Goal: Task Accomplishment & Management: Use online tool/utility

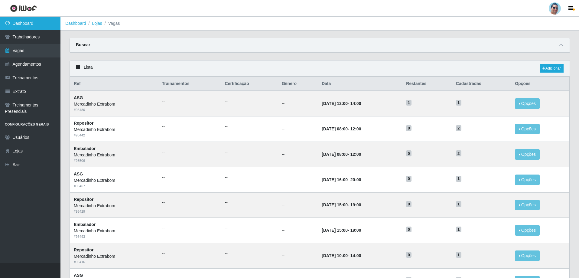
click at [34, 23] on link "Dashboard" at bounding box center [30, 24] width 60 height 14
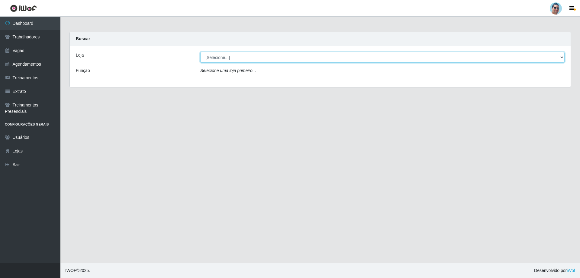
click at [221, 56] on select "[Selecione...] Mercadinho Extrabom" at bounding box center [382, 57] width 365 height 11
select select "175"
click at [200, 52] on select "[Selecione...] Mercadinho Extrabom" at bounding box center [382, 57] width 365 height 11
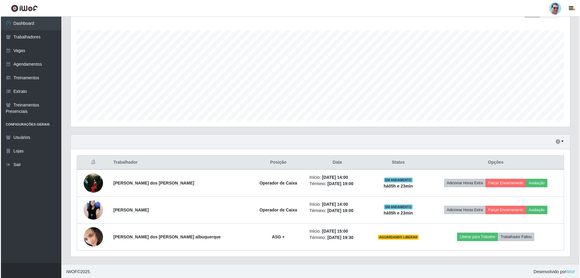
scroll to position [97, 0]
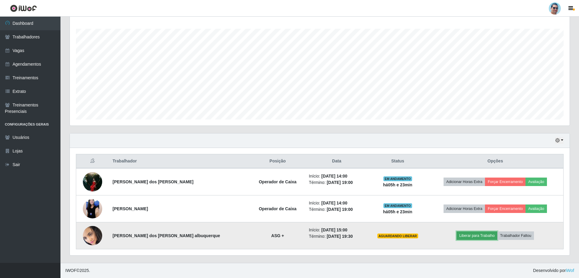
click at [469, 237] on button "Liberar para Trabalho" at bounding box center [476, 235] width 41 height 8
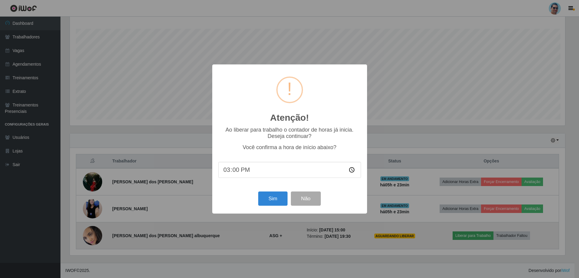
scroll to position [125, 497]
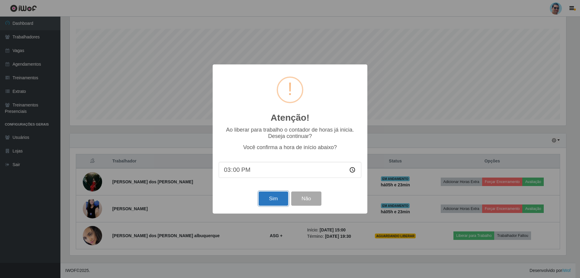
click at [271, 198] on button "Sim" at bounding box center [273, 198] width 29 height 14
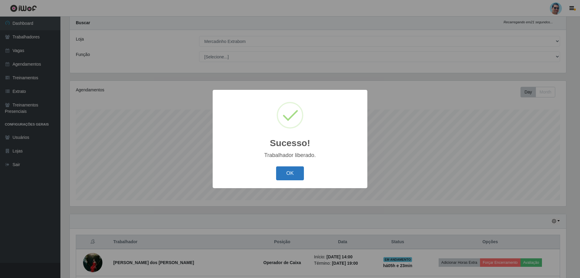
click at [297, 169] on button "OK" at bounding box center [290, 173] width 28 height 14
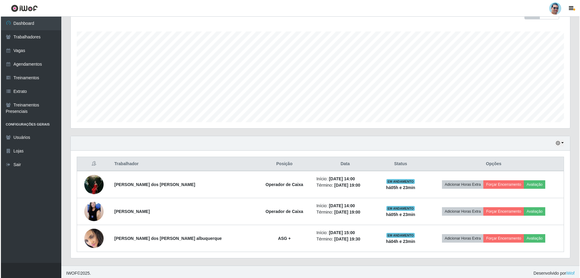
scroll to position [97, 0]
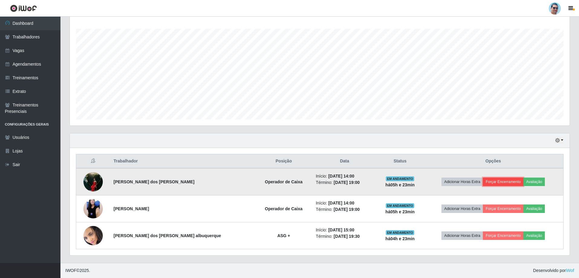
click at [507, 181] on button "Forçar Encerramento" at bounding box center [503, 181] width 41 height 8
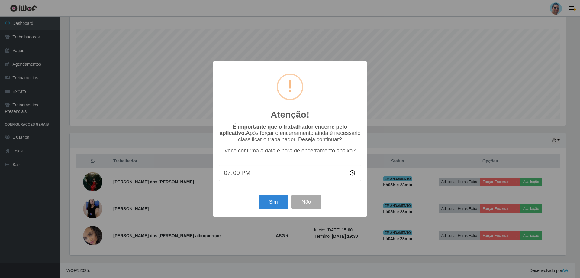
click at [238, 176] on input "19:00" at bounding box center [290, 173] width 143 height 16
type input "19:59"
click at [239, 175] on input "19:59" at bounding box center [290, 173] width 143 height 16
type input "19:18"
click at [278, 198] on button "Sim" at bounding box center [273, 202] width 29 height 14
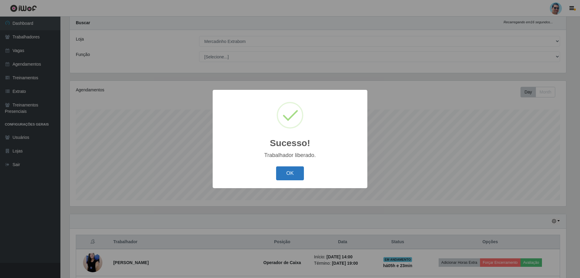
click at [298, 170] on button "OK" at bounding box center [290, 173] width 28 height 14
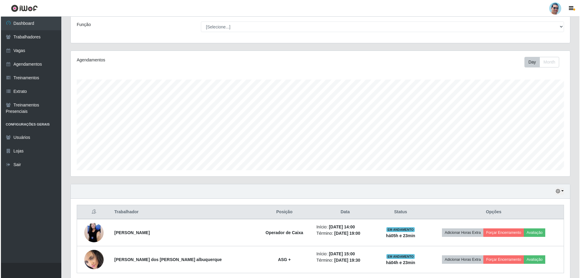
scroll to position [70, 0]
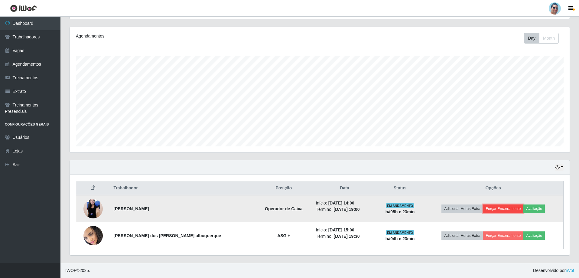
click at [508, 207] on button "Forçar Encerramento" at bounding box center [503, 208] width 41 height 8
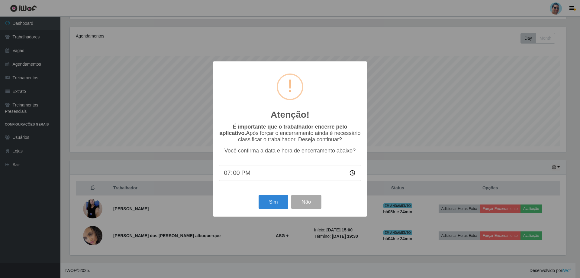
click at [236, 175] on input "19:00" at bounding box center [290, 173] width 143 height 16
type input "19:08"
click at [277, 205] on button "Sim" at bounding box center [273, 202] width 29 height 14
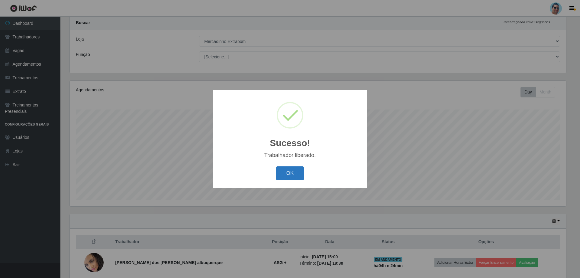
click at [291, 169] on button "OK" at bounding box center [290, 173] width 28 height 14
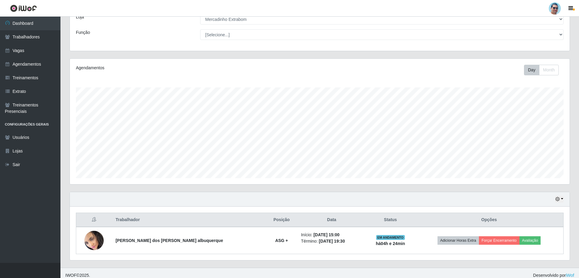
scroll to position [43, 0]
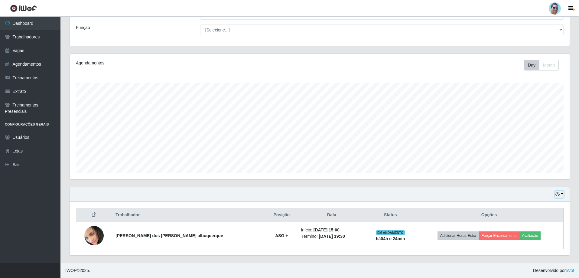
click at [561, 195] on button "button" at bounding box center [559, 194] width 8 height 7
click at [526, 161] on button "3 dias" at bounding box center [539, 159] width 48 height 13
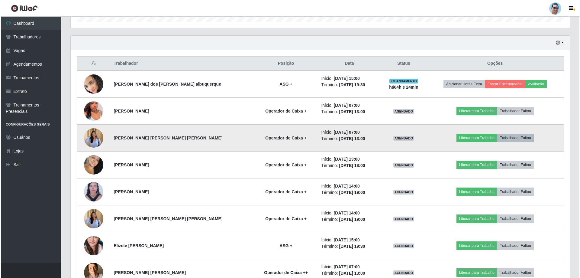
scroll to position [164, 0]
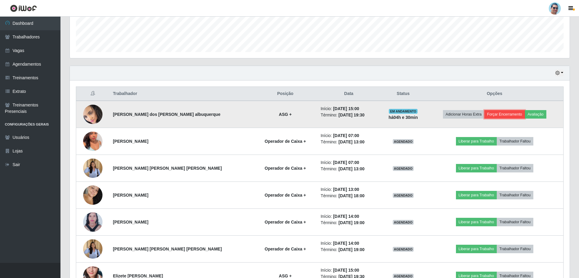
click at [491, 118] on button "Forçar Encerramento" at bounding box center [504, 114] width 41 height 8
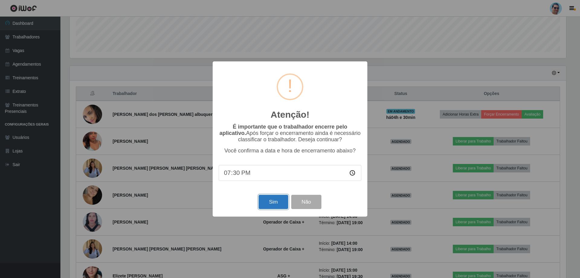
click at [269, 197] on button "Sim" at bounding box center [273, 202] width 29 height 14
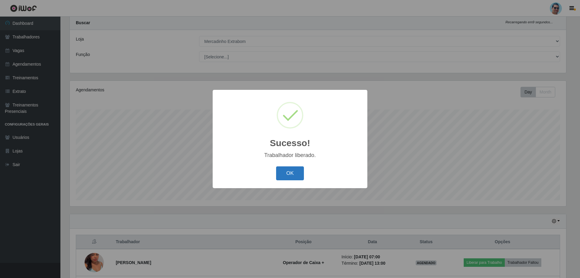
click at [300, 169] on button "OK" at bounding box center [290, 173] width 28 height 14
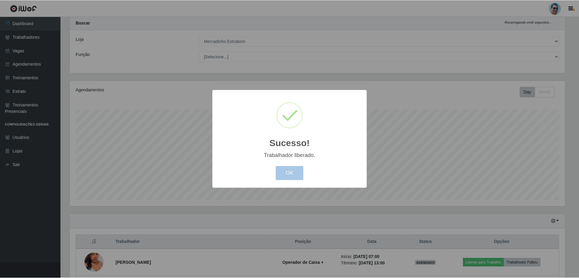
scroll to position [125, 500]
